Goal: Find specific page/section: Find specific page/section

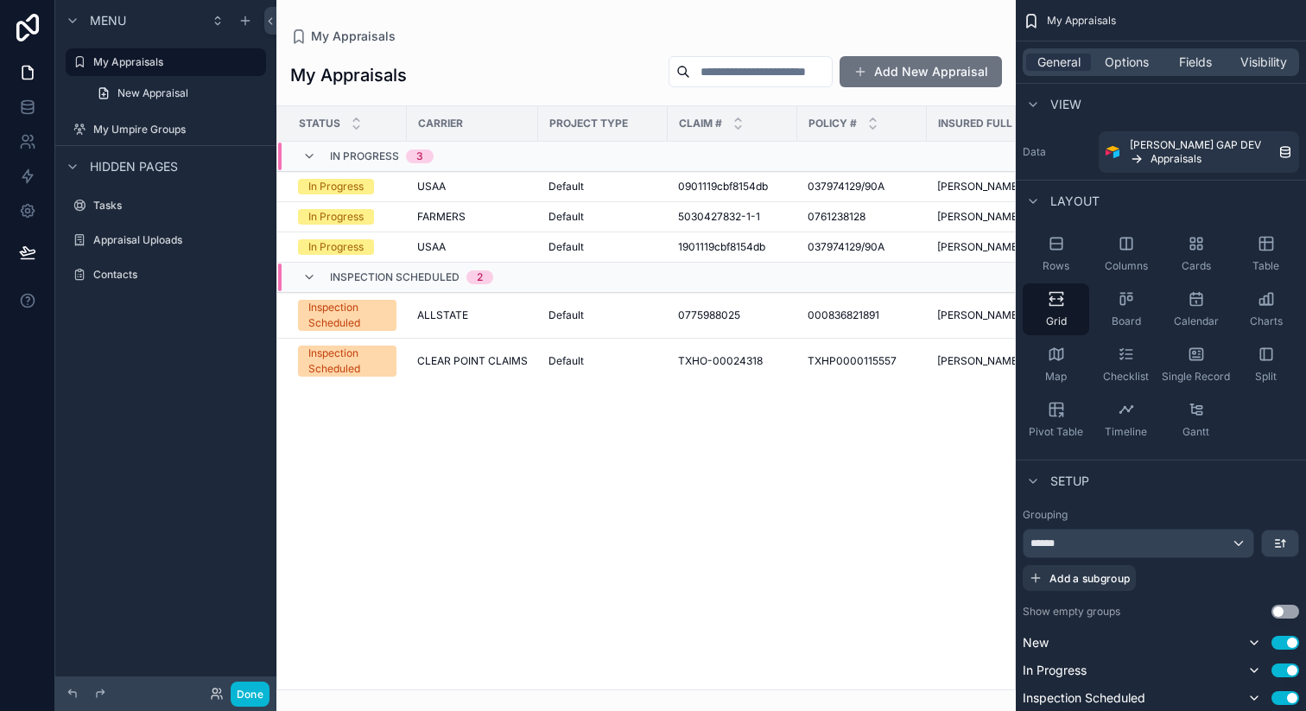
click at [491, 385] on div "scrollable content" at bounding box center [645, 355] width 739 height 711
click at [477, 368] on span "CLEAR POINT CLAIMS" at bounding box center [472, 361] width 111 height 14
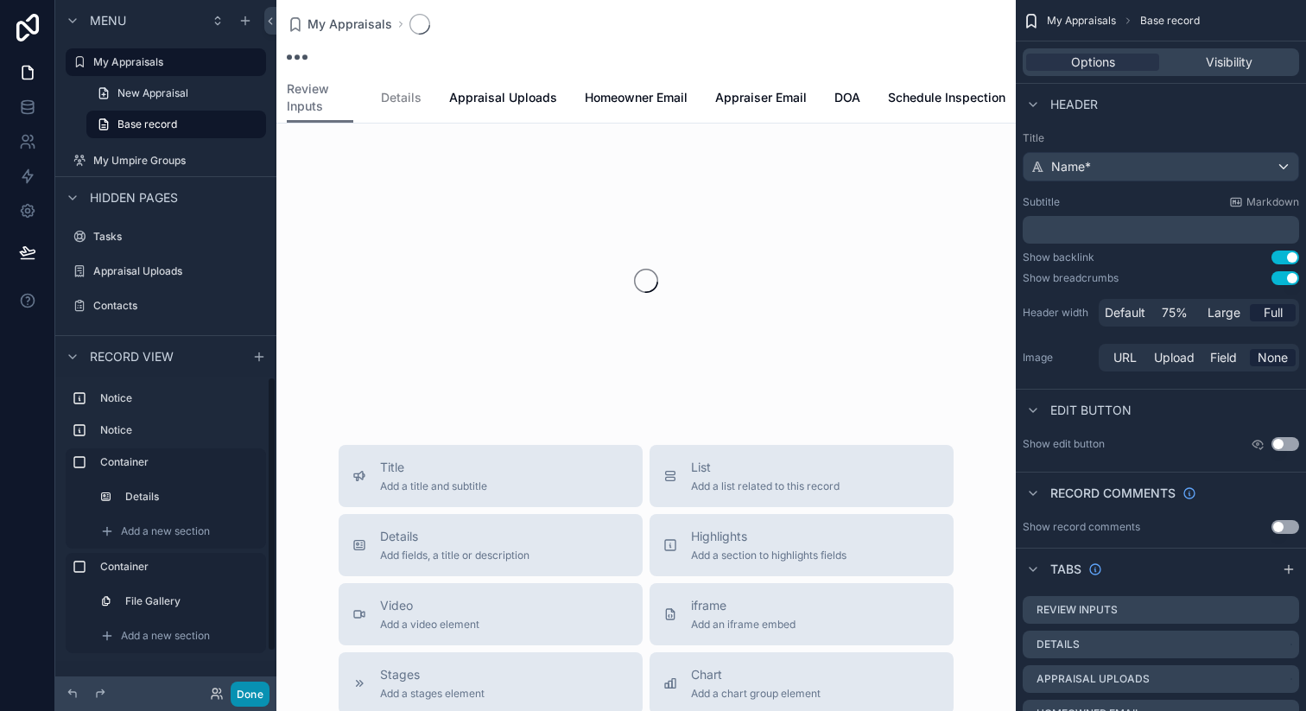
click at [244, 694] on button "Done" at bounding box center [250, 694] width 39 height 25
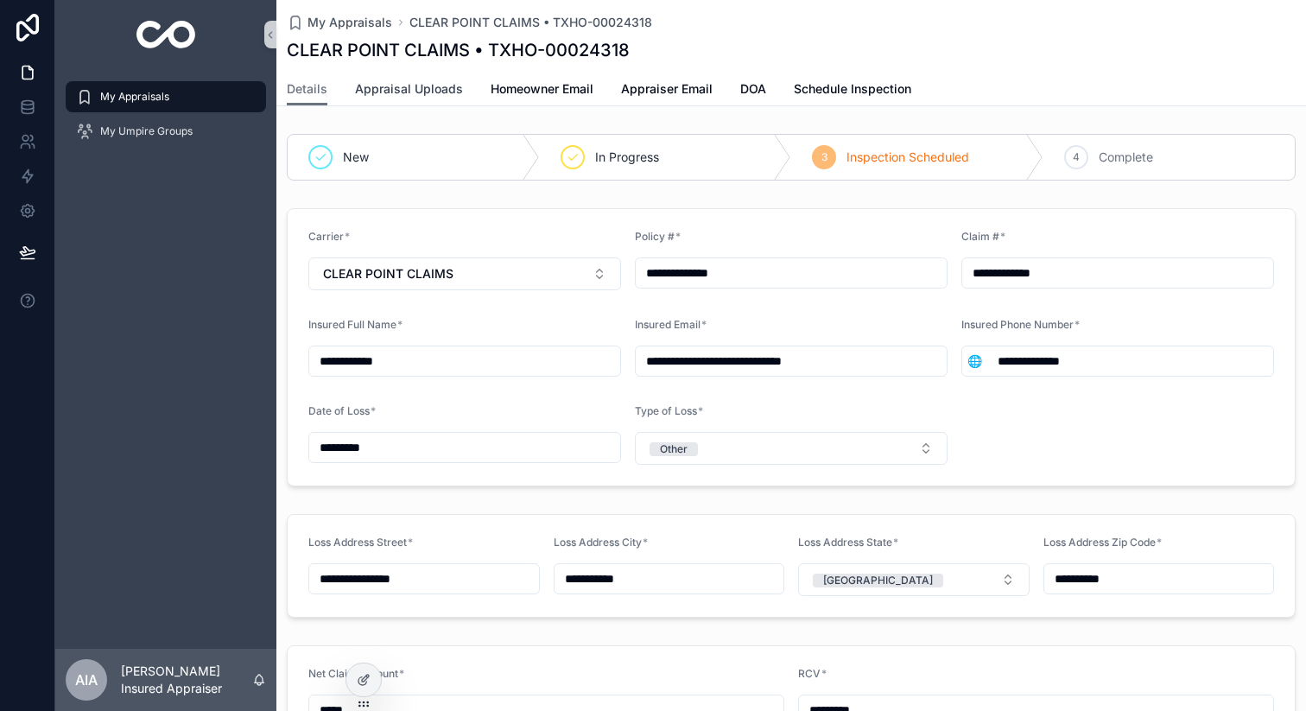
click at [404, 92] on span "Appraisal Uploads" at bounding box center [409, 88] width 108 height 17
